Goal: Task Accomplishment & Management: Manage account settings

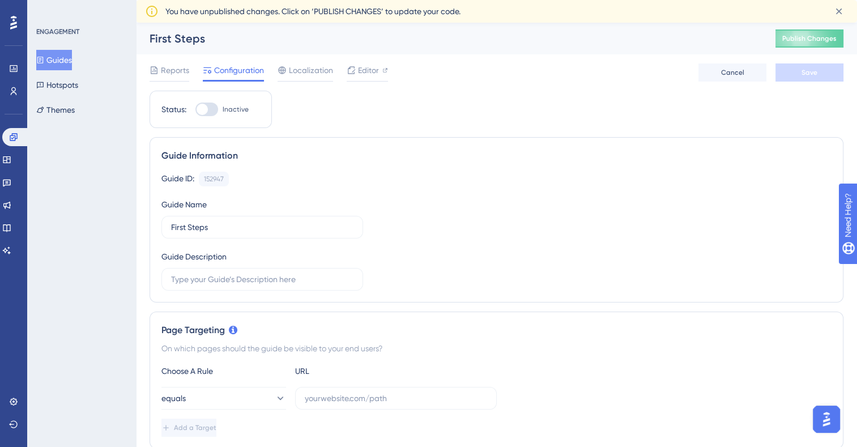
click at [56, 65] on button "Guides" at bounding box center [54, 60] width 36 height 20
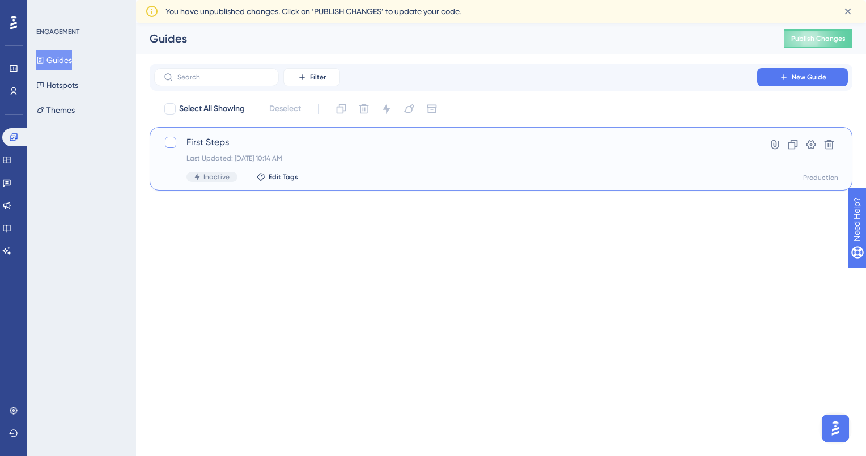
click at [172, 141] on div at bounding box center [170, 142] width 11 height 11
checkbox input "true"
click at [826, 138] on button at bounding box center [829, 144] width 18 height 18
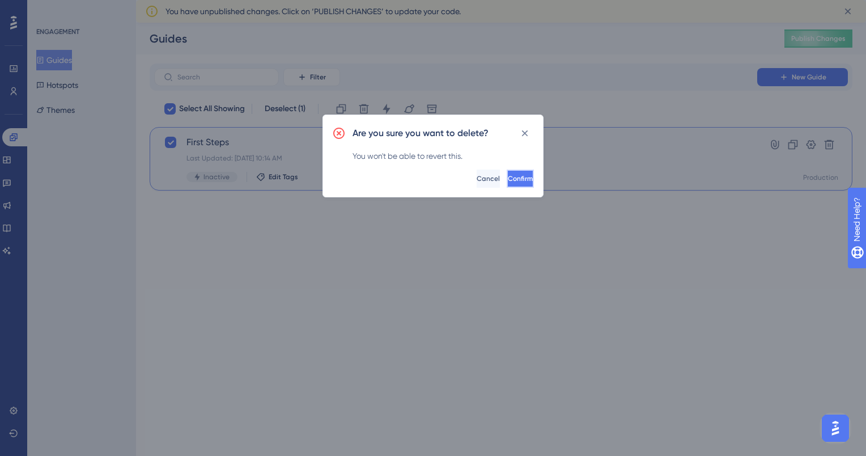
click at [510, 177] on span "Confirm" at bounding box center [520, 178] width 25 height 9
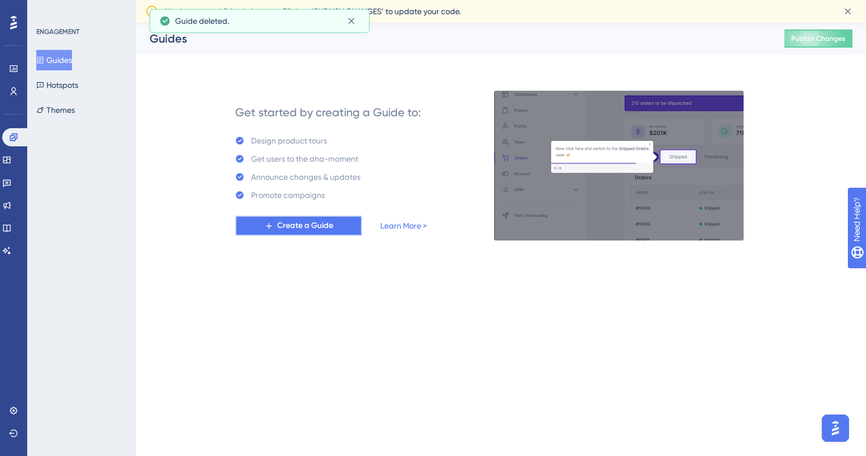
click at [274, 230] on button "Create a Guide" at bounding box center [298, 225] width 127 height 20
